Goal: Transaction & Acquisition: Download file/media

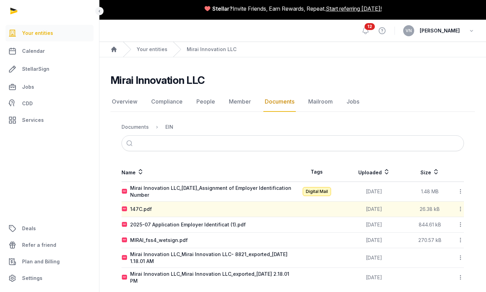
scroll to position [28, 0]
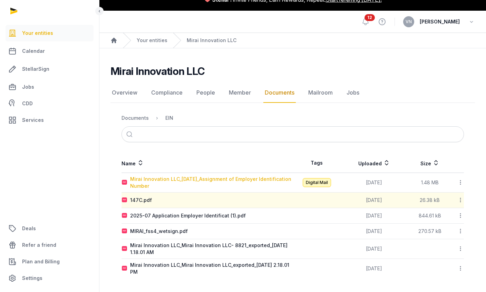
click at [264, 176] on div "Mirai Innovation LLC_[DATE]_Assignment of Employer Identification Number" at bounding box center [211, 183] width 162 height 14
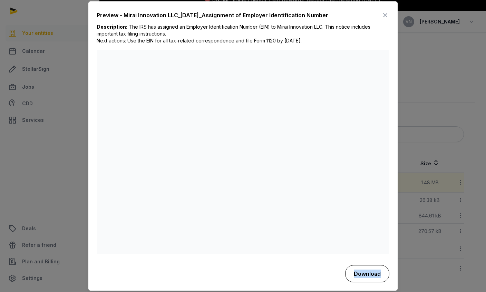
click at [368, 283] on button "Download" at bounding box center [367, 273] width 44 height 17
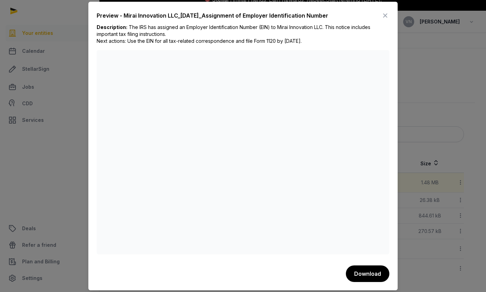
click at [388, 10] on icon at bounding box center [385, 15] width 8 height 11
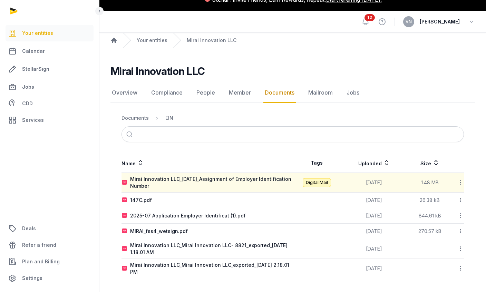
click at [228, 197] on div "147C.pdf" at bounding box center [207, 200] width 171 height 7
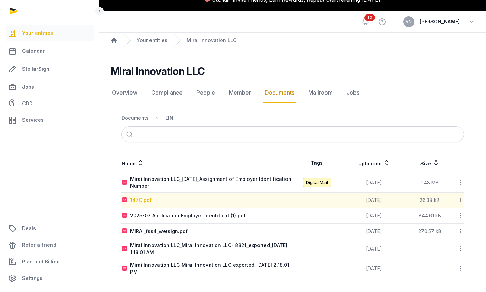
click at [142, 197] on div "147C.pdf" at bounding box center [141, 200] width 22 height 7
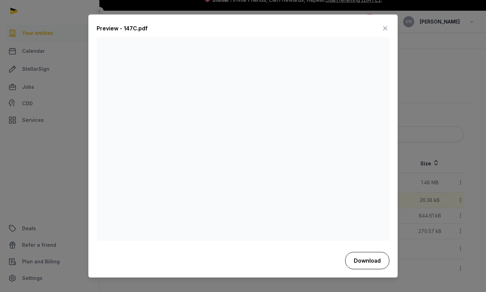
click at [370, 269] on button "Download" at bounding box center [367, 260] width 44 height 17
click at [384, 23] on icon at bounding box center [385, 28] width 8 height 11
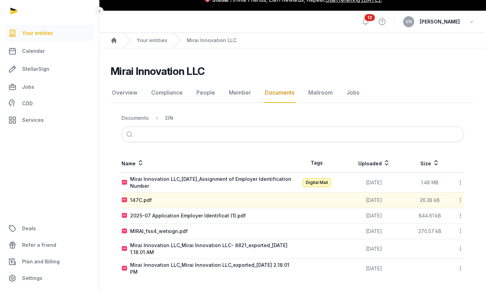
click at [268, 212] on div "2025-07 Application Employer Identificat (1).pdf" at bounding box center [207, 215] width 171 height 7
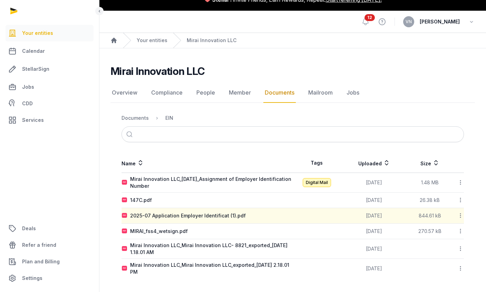
click at [287, 212] on div "2025-07 Application Employer Identificat (1).pdf" at bounding box center [207, 215] width 171 height 7
click at [460, 212] on icon at bounding box center [461, 215] width 6 height 7
click at [456, 228] on div "Download" at bounding box center [436, 234] width 55 height 12
click at [225, 228] on div "MIRAI_fss4_wetsign.pdf" at bounding box center [207, 231] width 171 height 7
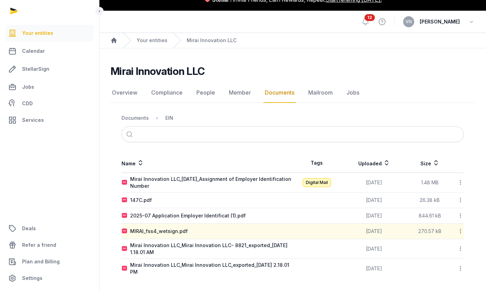
click at [463, 228] on icon at bounding box center [461, 231] width 6 height 7
click at [453, 243] on div "Download" at bounding box center [436, 249] width 55 height 12
click at [458, 245] on icon at bounding box center [461, 248] width 6 height 7
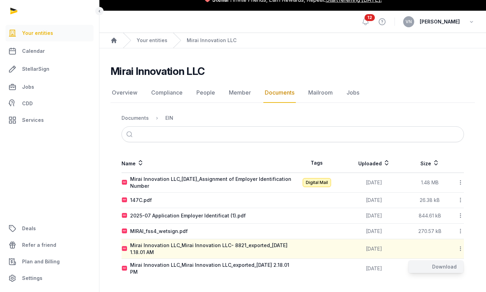
click at [451, 261] on div "Download" at bounding box center [436, 267] width 55 height 12
click at [460, 265] on icon at bounding box center [461, 268] width 6 height 7
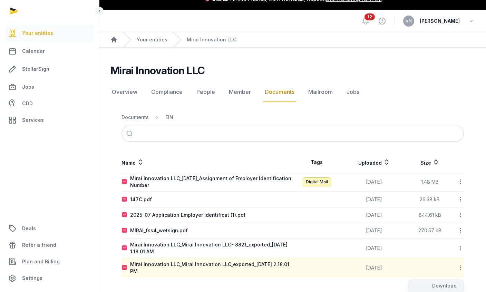
click at [445, 280] on div "Download" at bounding box center [436, 286] width 55 height 12
